Goal: Task Accomplishment & Management: Complete application form

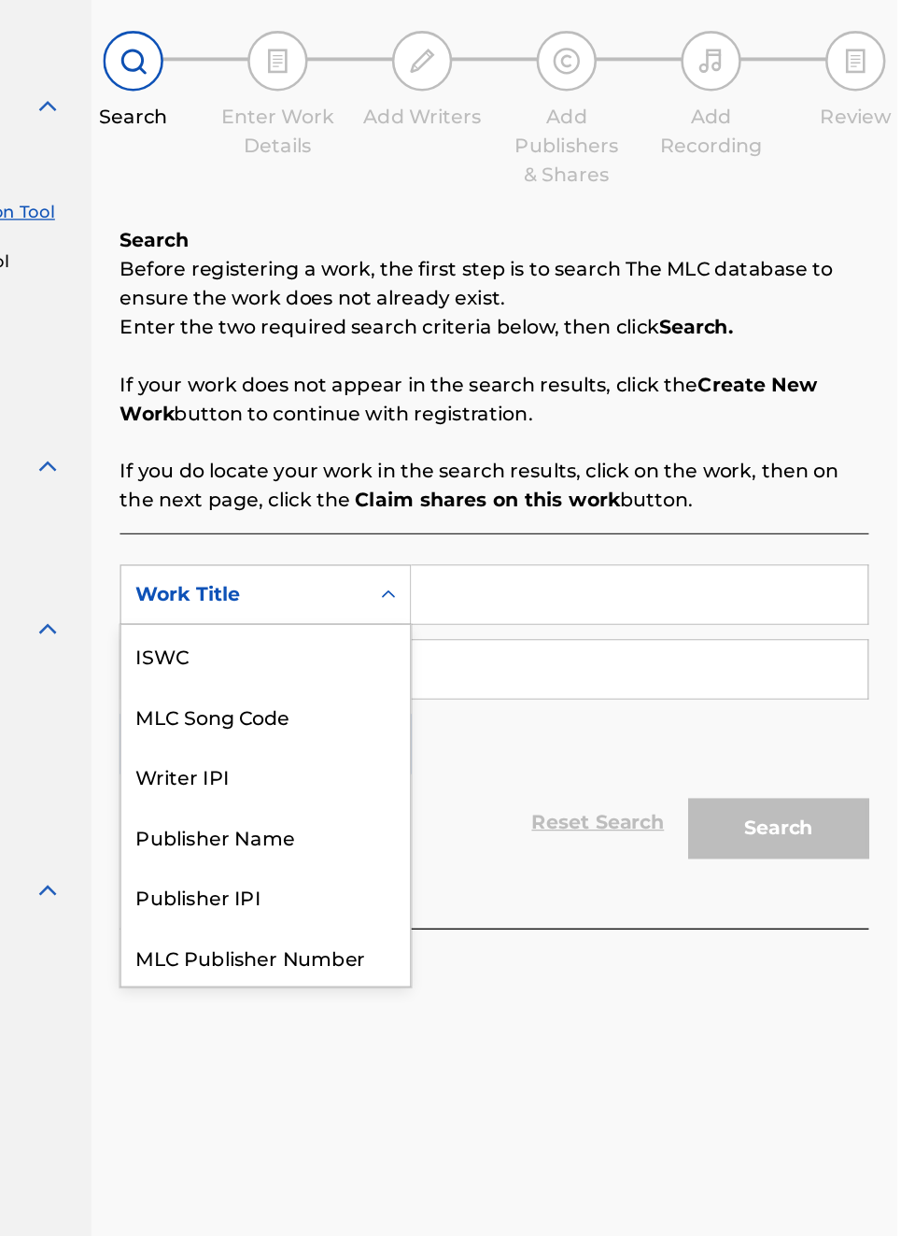
click at [404, 820] on div "Publisher IPI" at bounding box center [425, 843] width 224 height 47
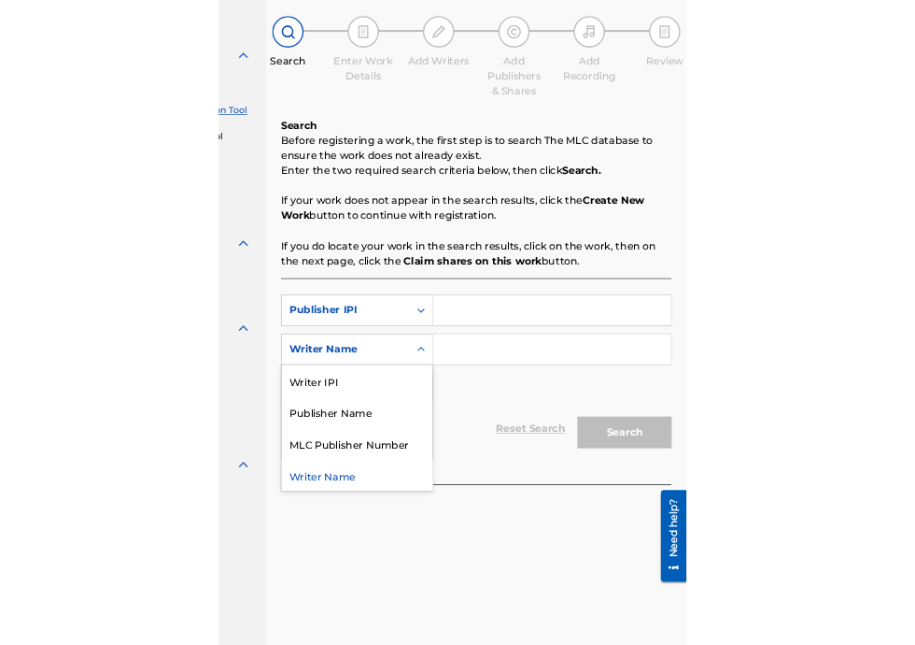
scroll to position [149, 219]
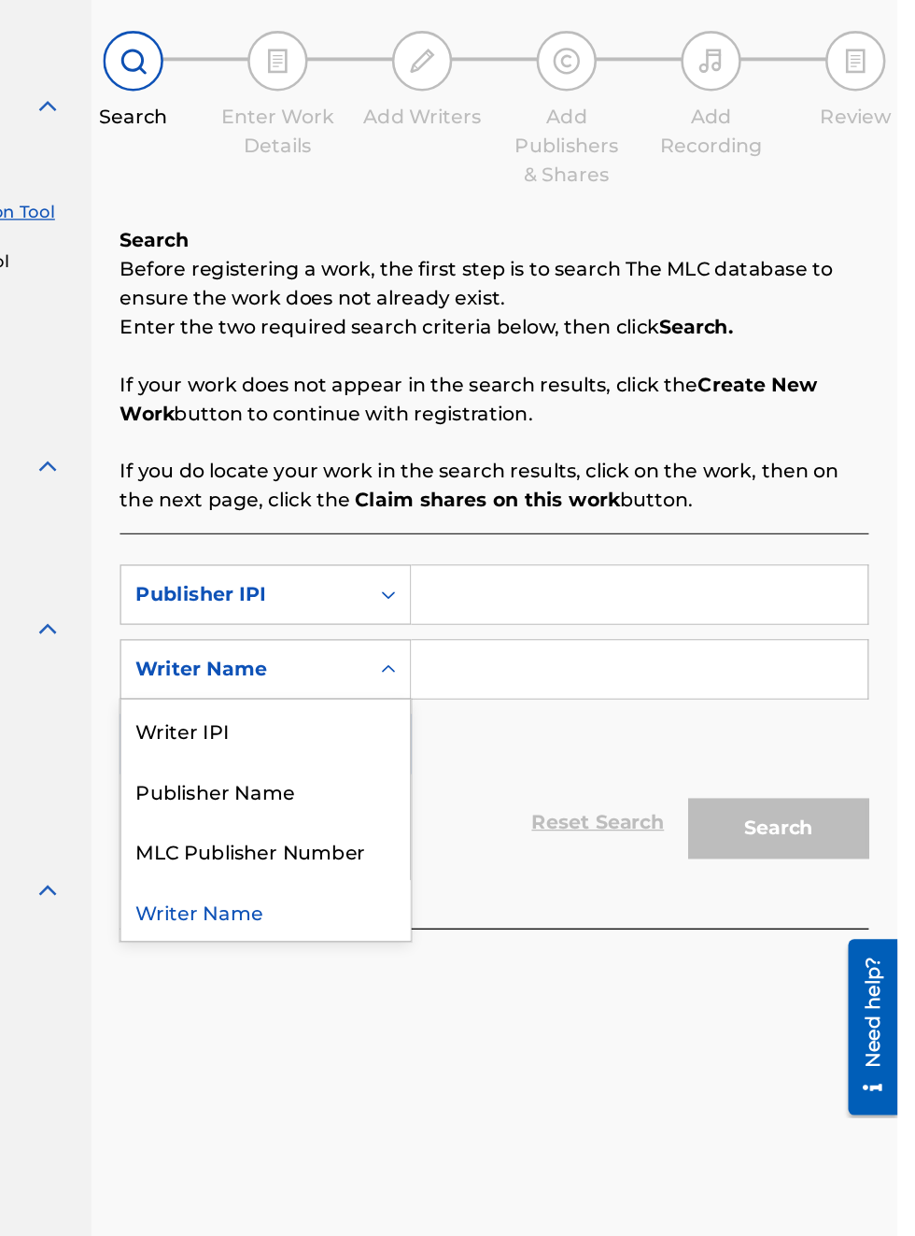
click at [431, 766] on div "Publisher Name" at bounding box center [425, 761] width 224 height 47
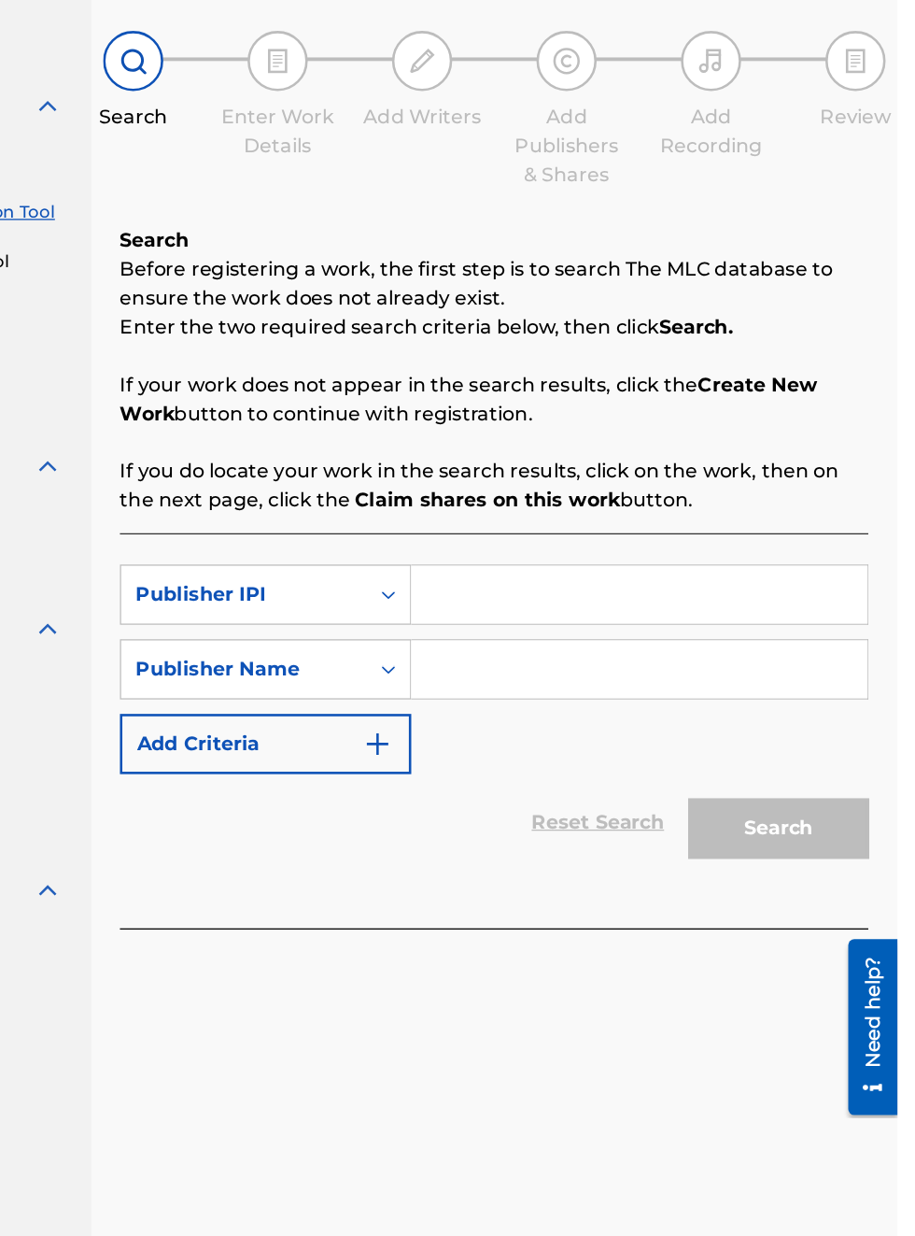
click at [613, 616] on input "Search Form" at bounding box center [715, 610] width 354 height 45
type input "00340604990"
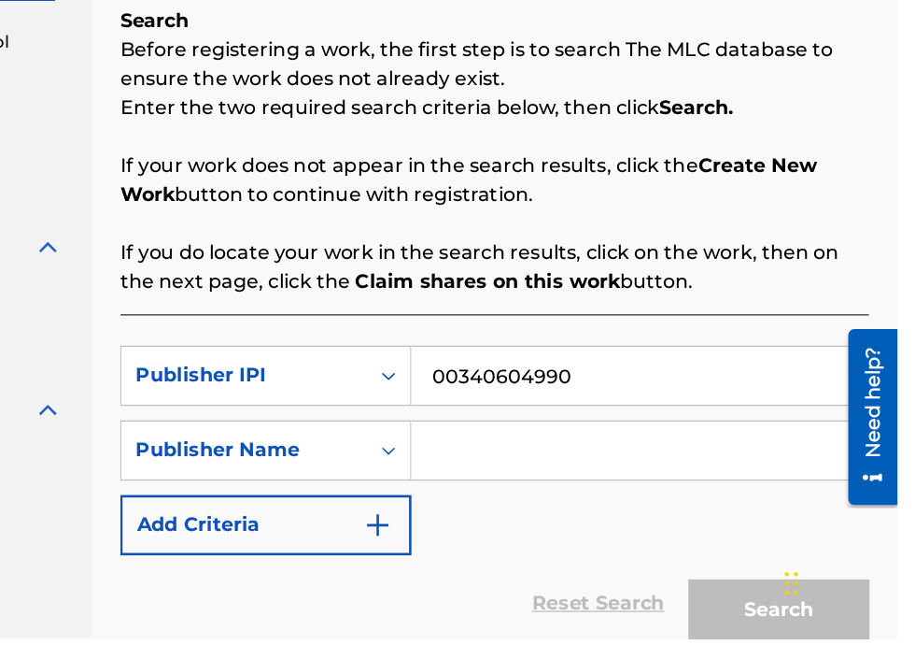
scroll to position [149, 219]
click at [613, 501] on input "Search Form" at bounding box center [715, 498] width 354 height 45
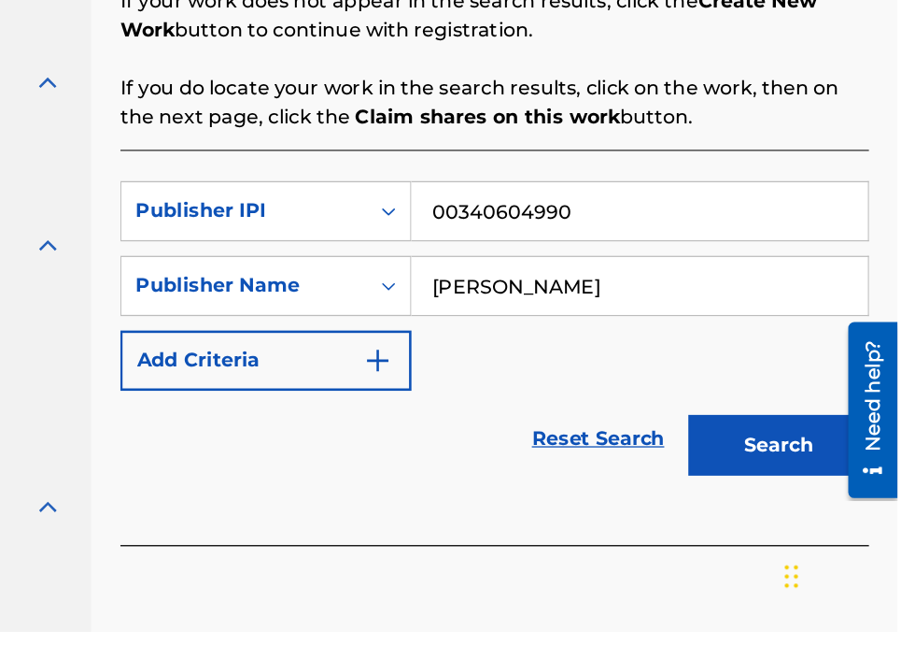
scroll to position [294, 0]
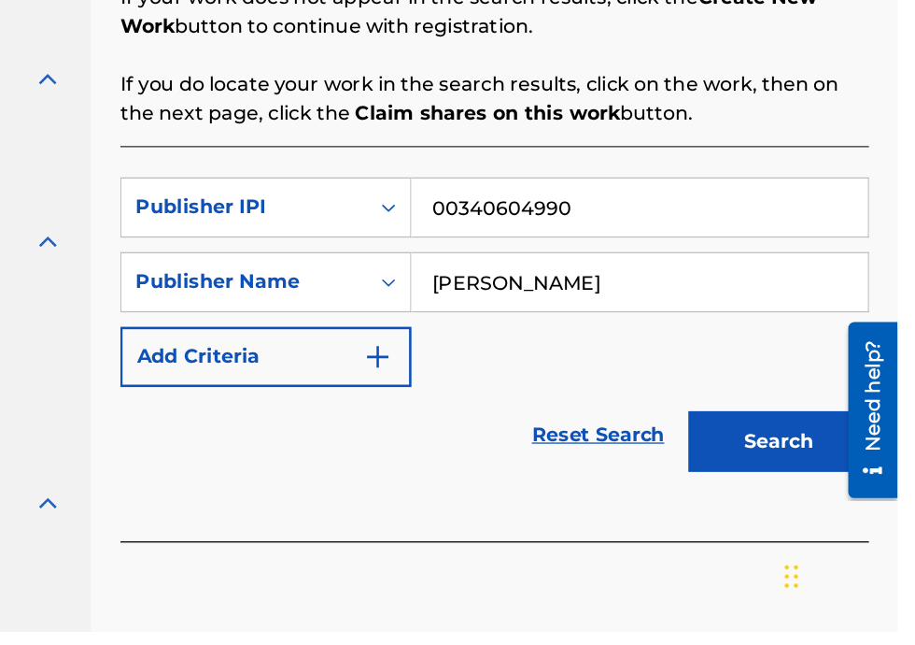
type input "[PERSON_NAME]"
click at [842, 494] on button "Search" at bounding box center [823, 497] width 140 height 47
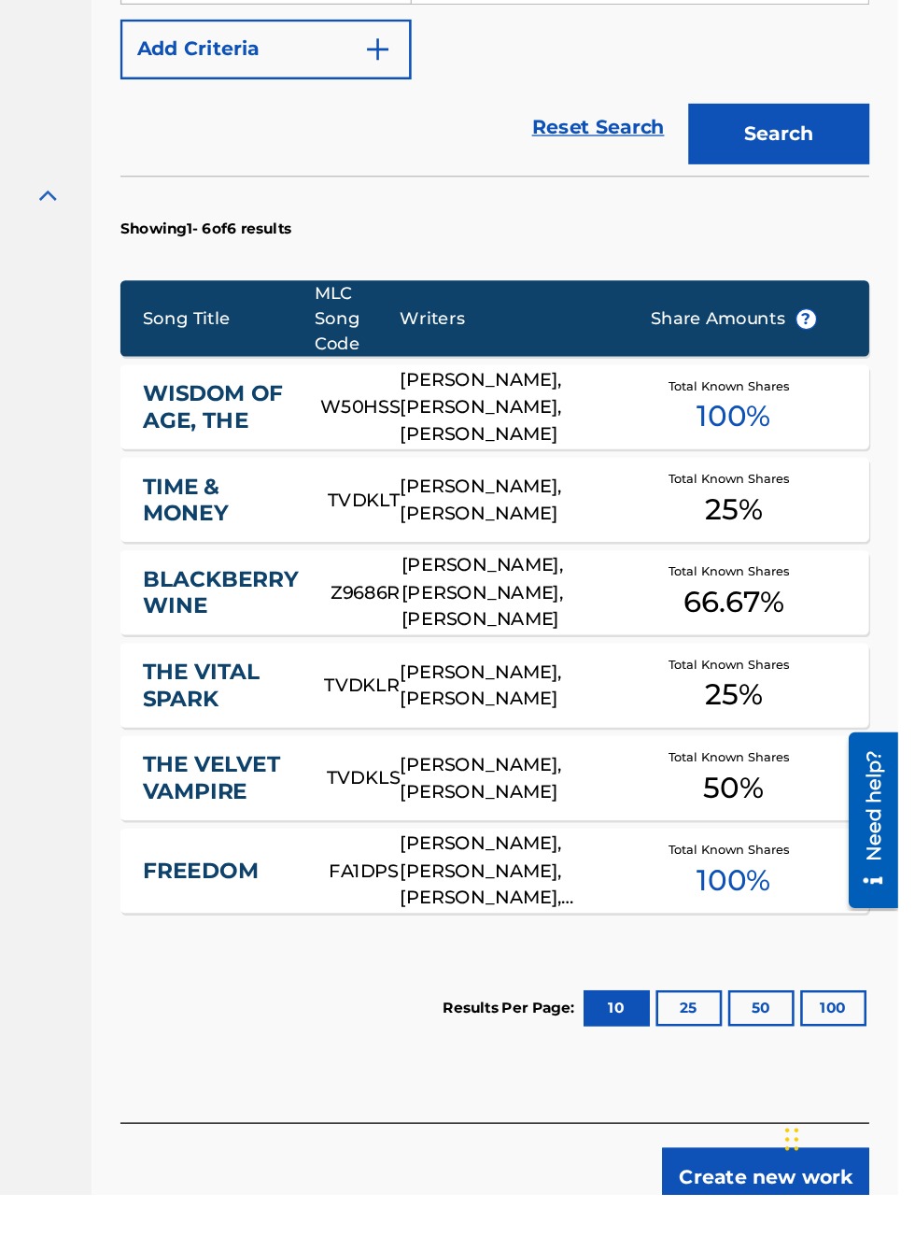
scroll to position [0, 0]
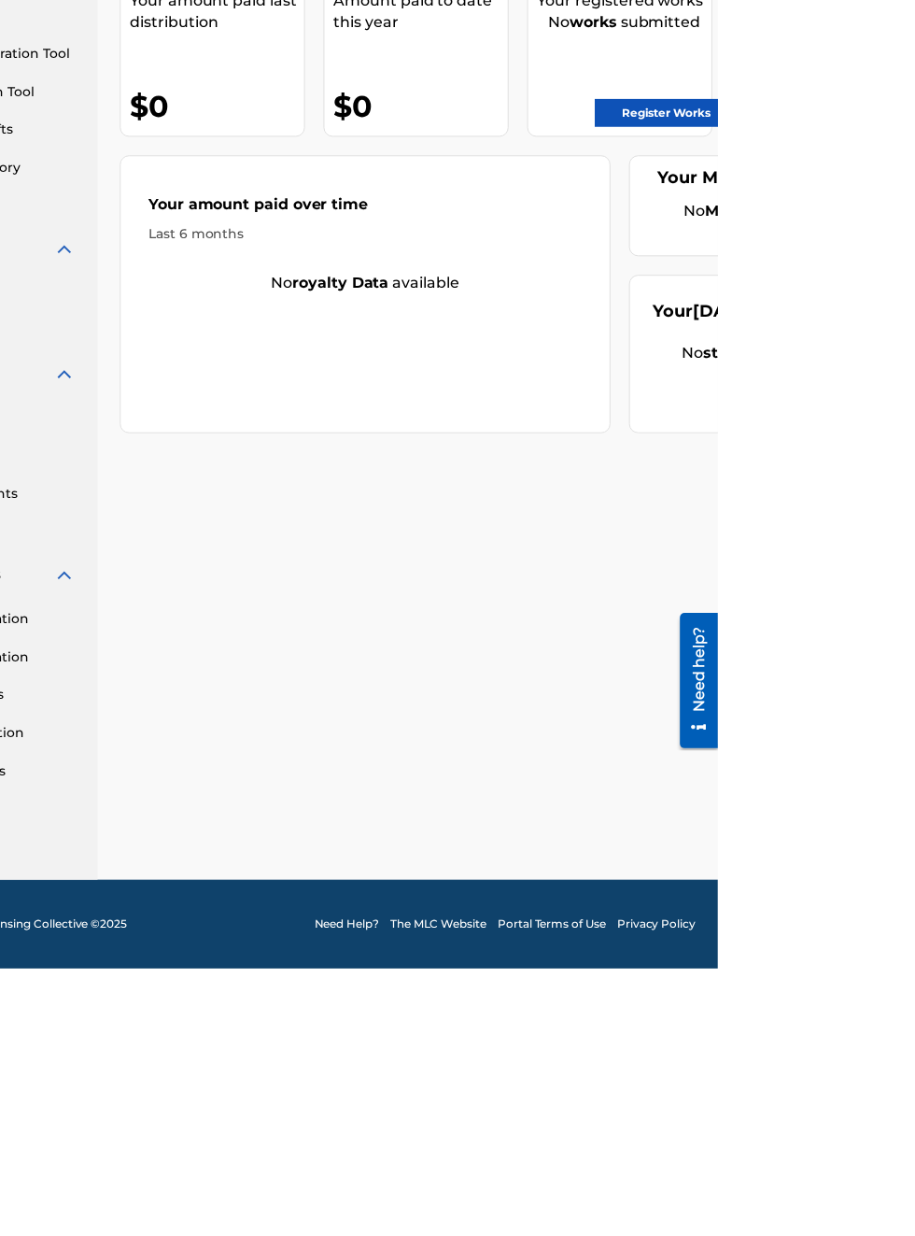
scroll to position [259, 191]
click at [914, 948] on html "For screen-reader mode - click the first button of the website Accessibility Sc…" at bounding box center [457, 618] width 915 height 1236
click at [914, 1235] on iframe "Chat Widget" at bounding box center [868, 1191] width 93 height 90
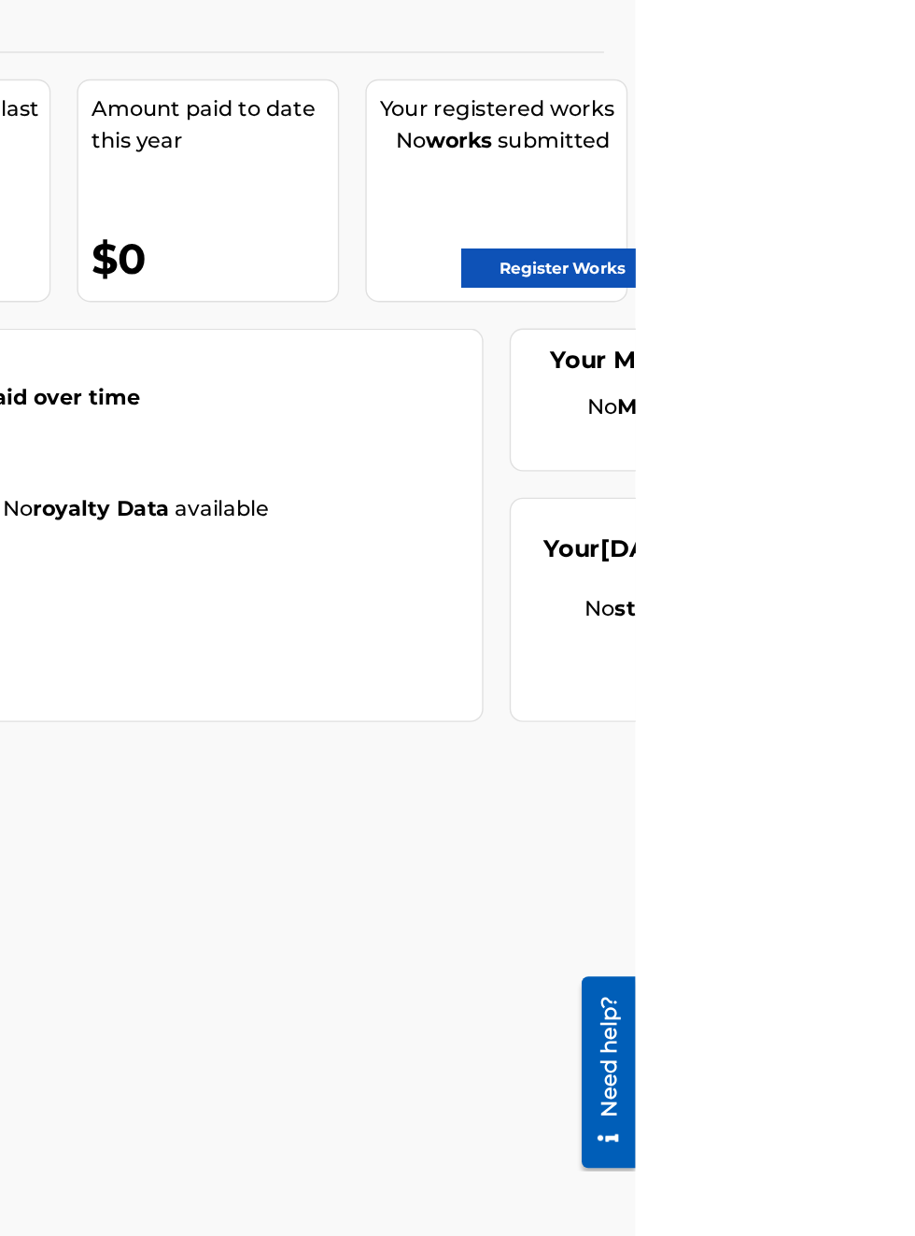
scroll to position [181, 462]
click at [890, 376] on link "Register Works" at bounding box center [863, 373] width 144 height 28
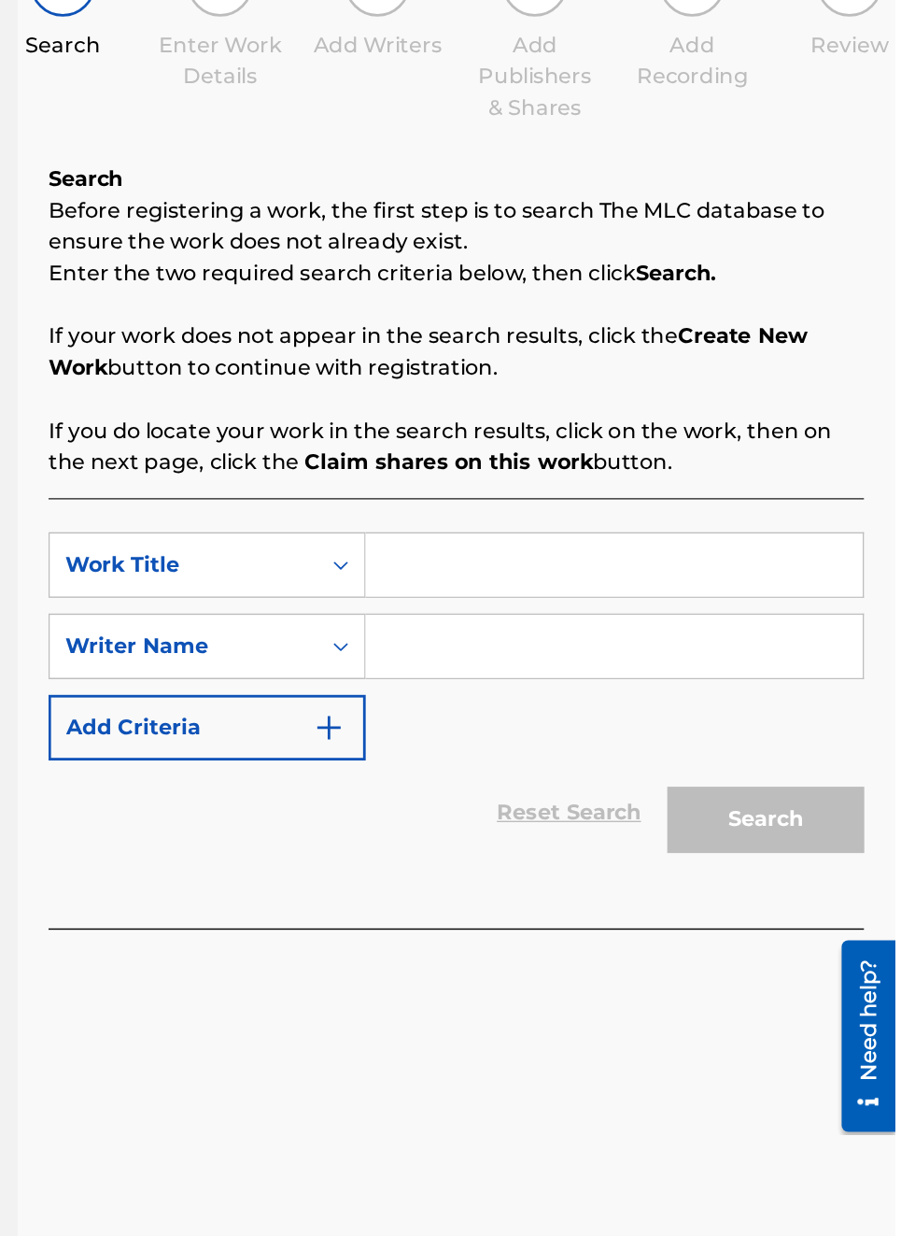
scroll to position [56, 0]
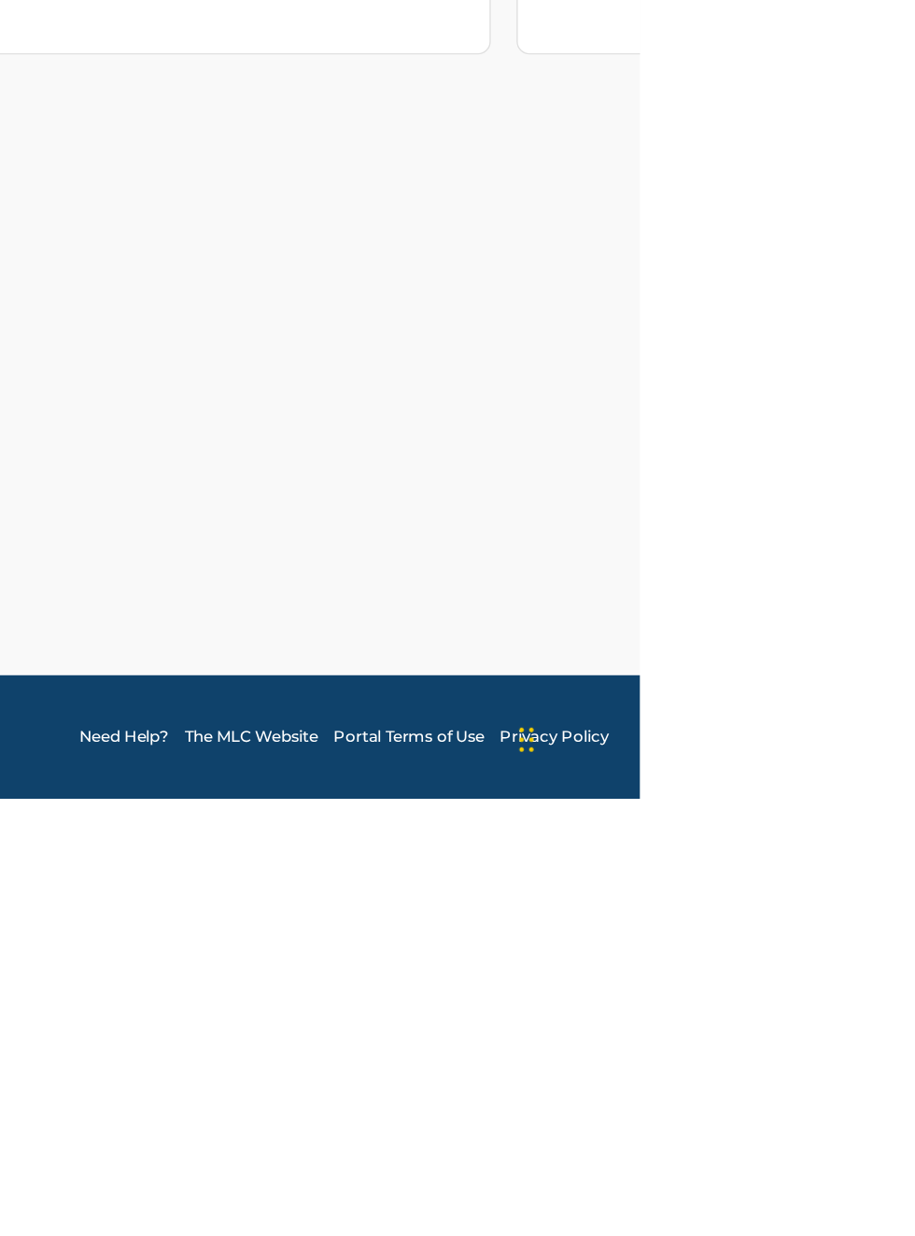
click at [889, 365] on link "Register Works" at bounding box center [863, 373] width 144 height 28
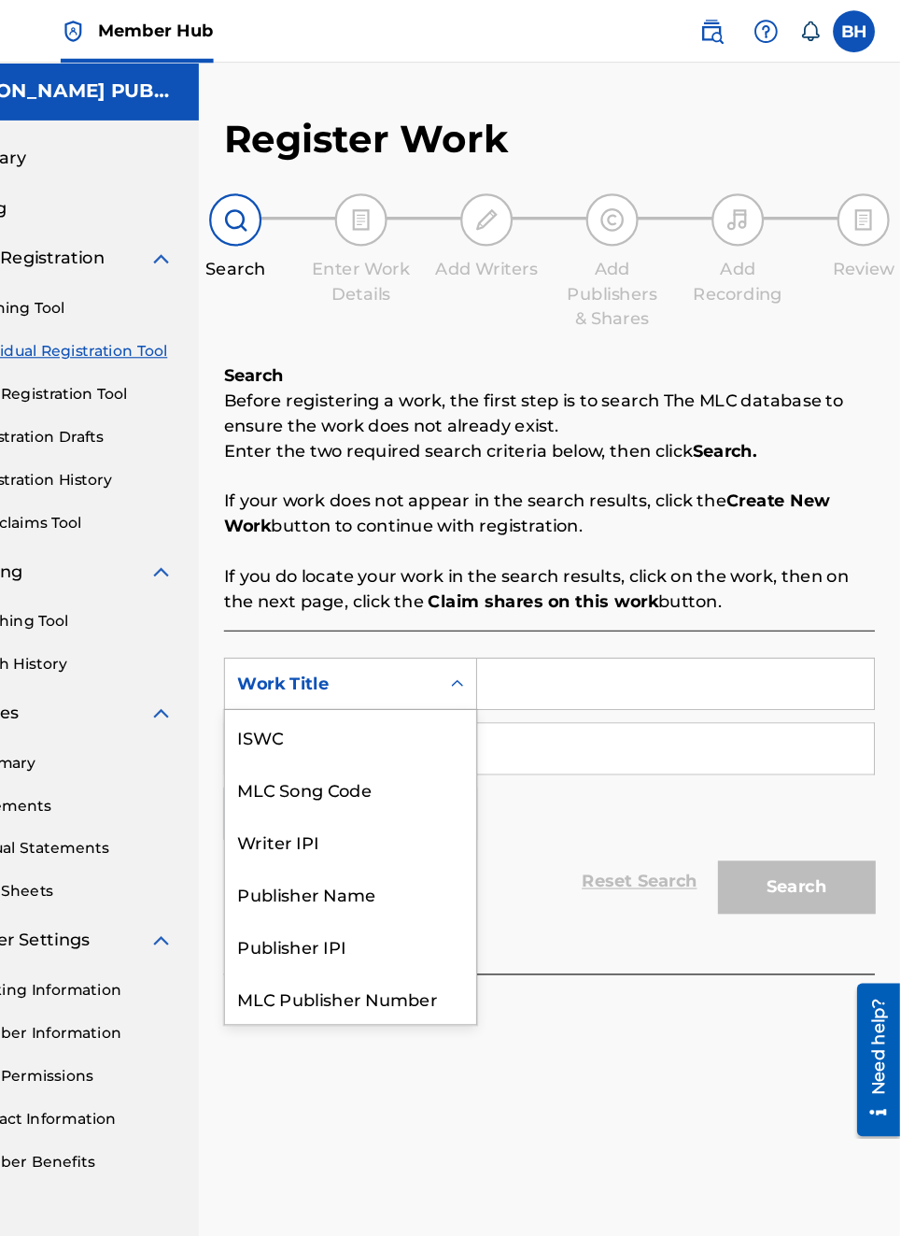
scroll to position [47, 0]
click at [414, 800] on div "Publisher IPI" at bounding box center [425, 796] width 224 height 47
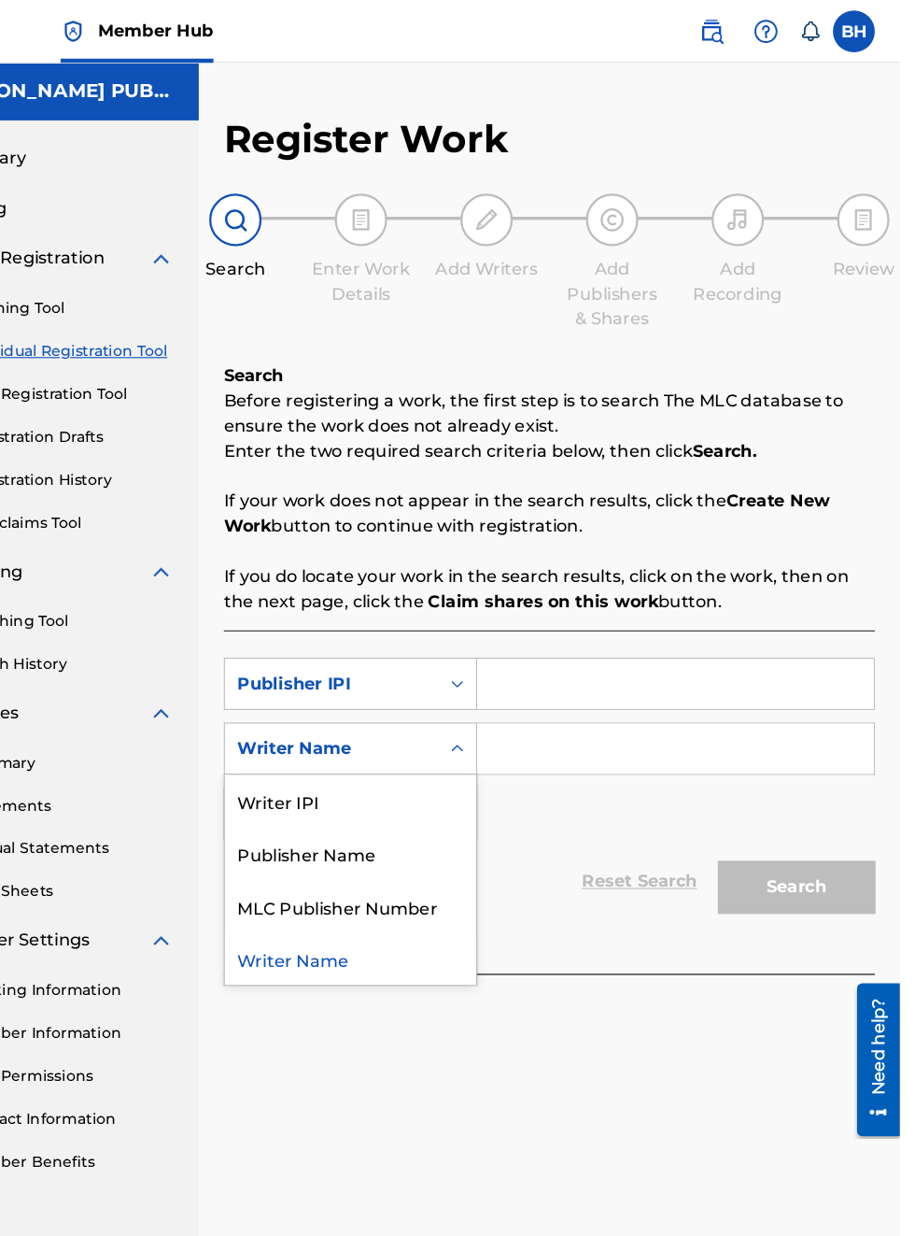
click at [437, 771] on div "Publisher Name" at bounding box center [425, 761] width 224 height 47
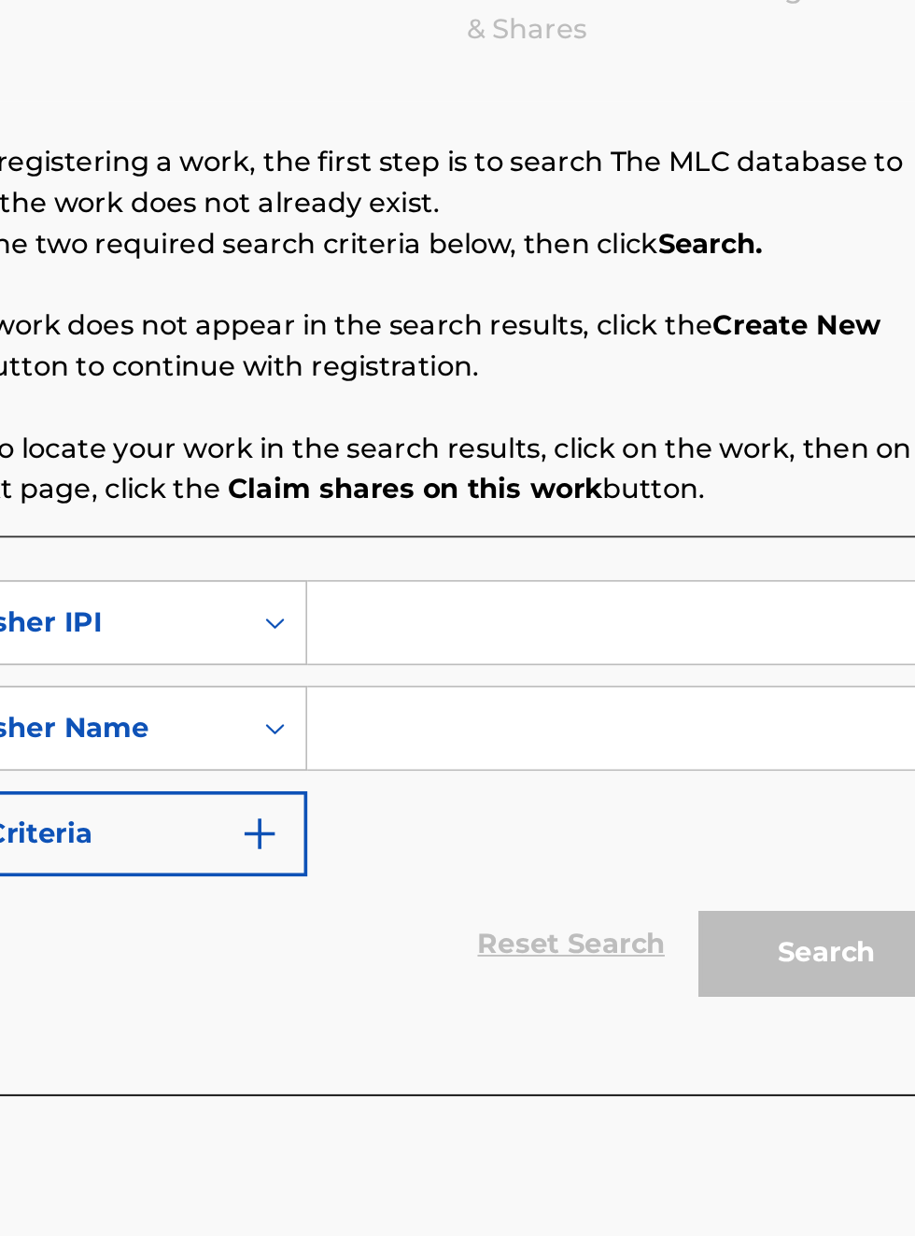
scroll to position [268, 369]
click at [581, 607] on input "Search Form" at bounding box center [715, 610] width 354 height 45
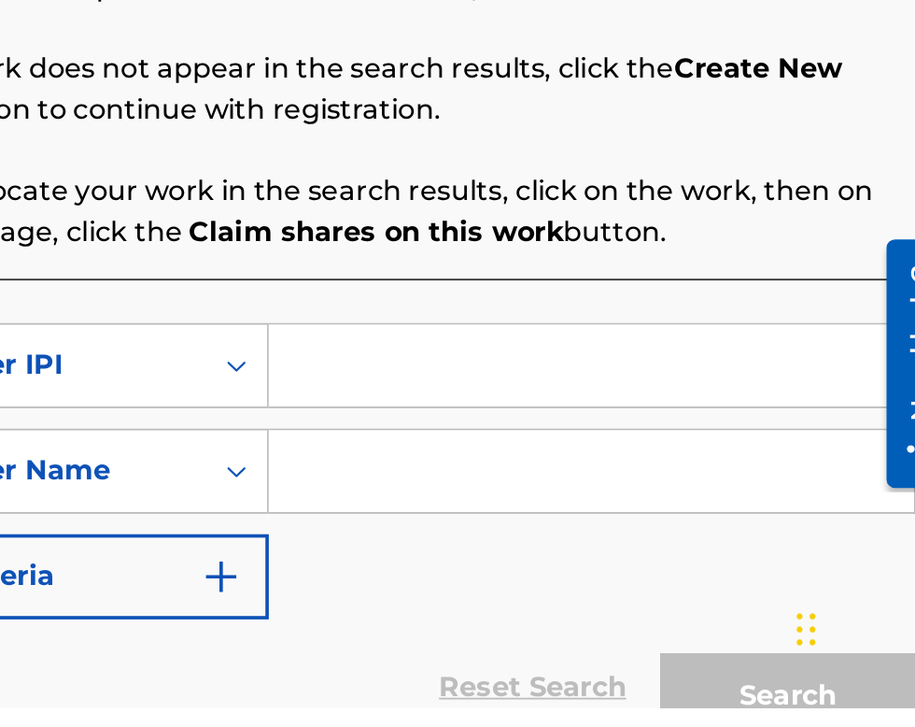
scroll to position [108, 0]
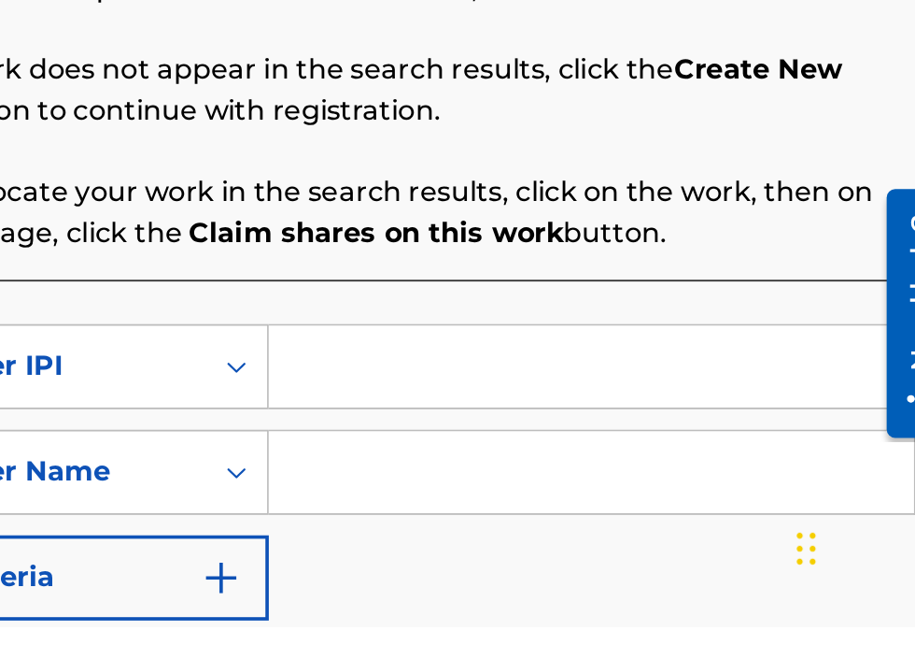
click at [586, 503] on input "Search Form" at bounding box center [715, 501] width 354 height 45
type input "00340604990"
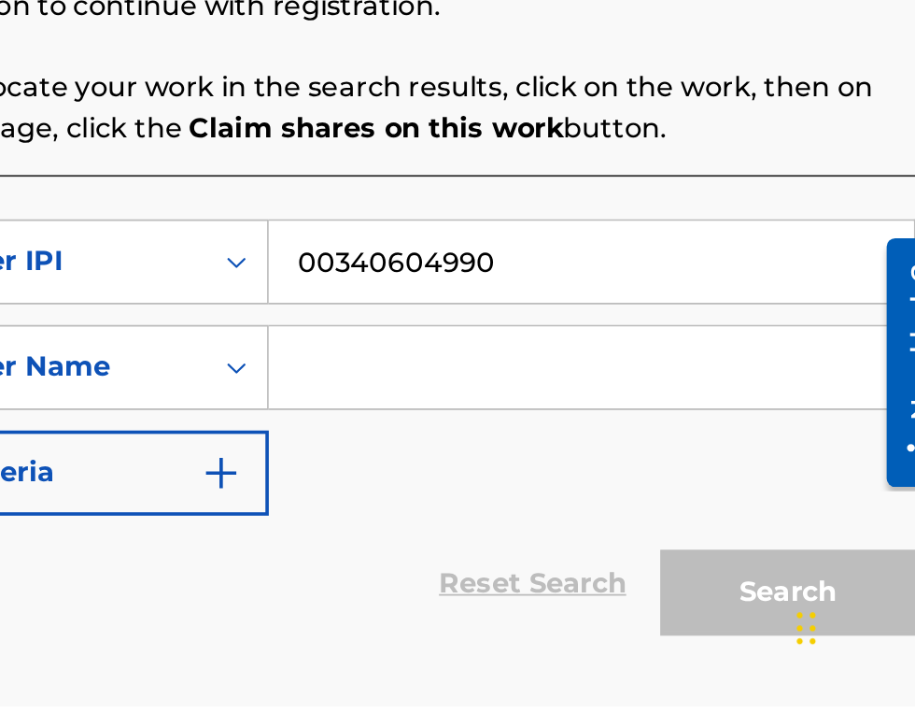
scroll to position [127, 0]
click at [611, 548] on input "Search Form" at bounding box center [715, 540] width 354 height 45
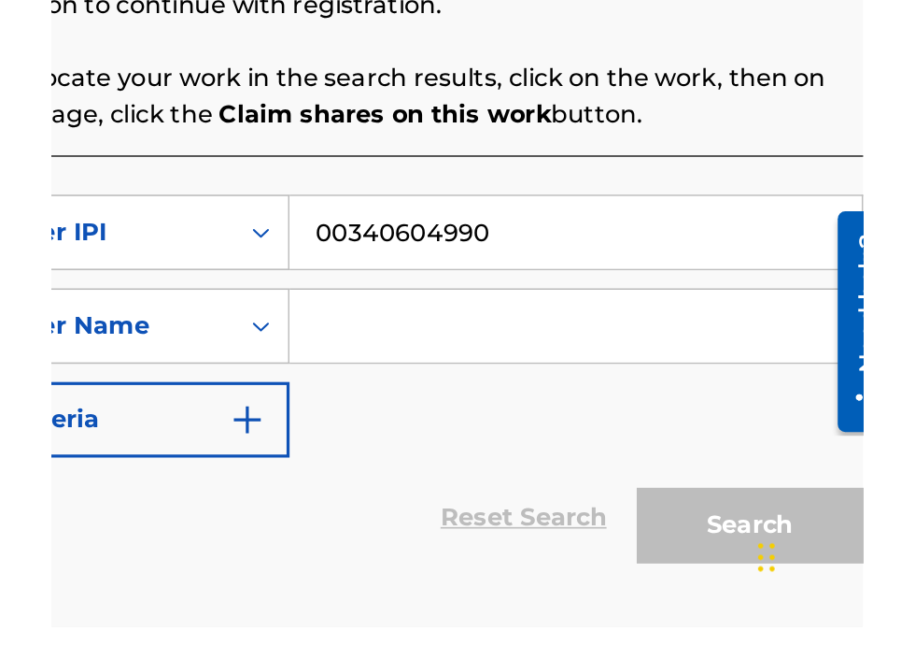
scroll to position [166, 0]
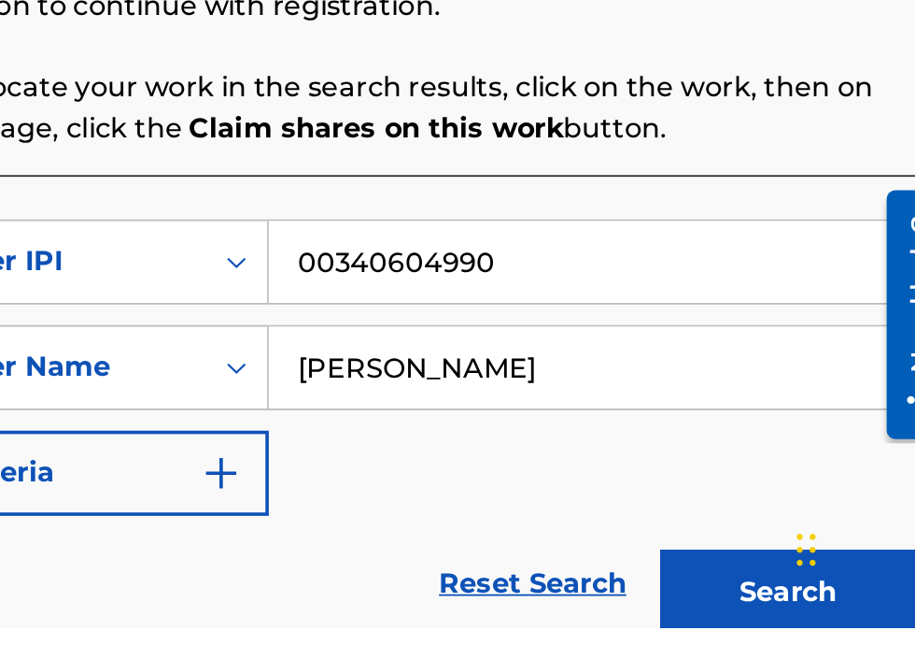
type input "[PERSON_NAME]"
click at [822, 628] on button "Search" at bounding box center [823, 625] width 140 height 47
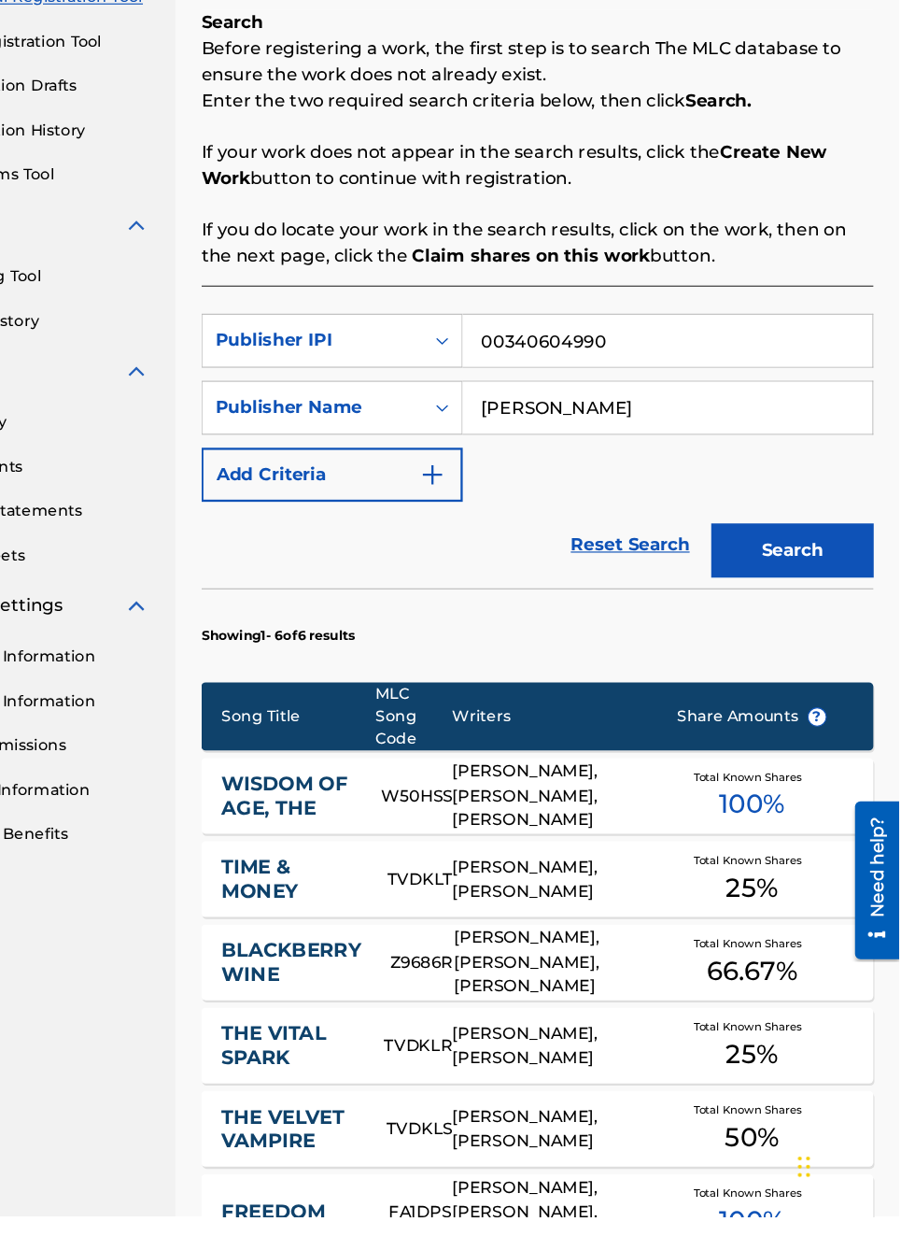
scroll to position [0, 0]
